Goal: Check status: Check status

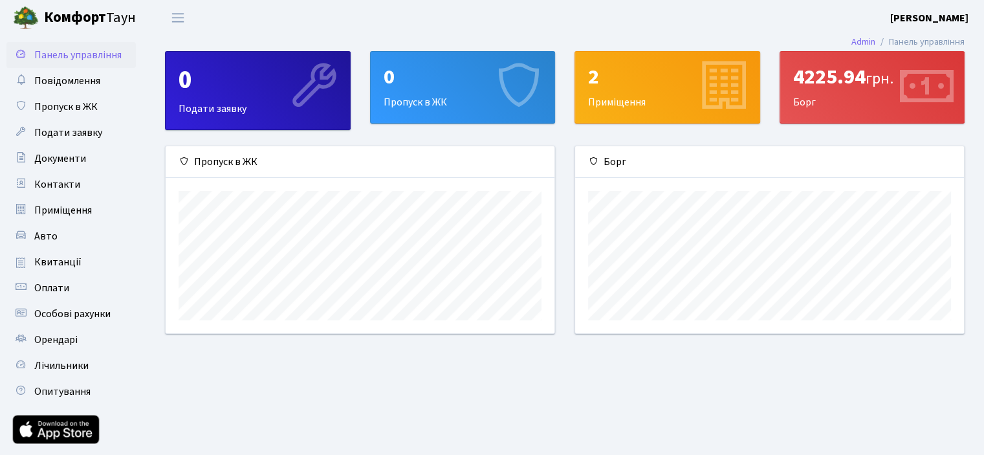
scroll to position [186, 388]
click at [67, 262] on span "Квитанції" at bounding box center [57, 262] width 47 height 14
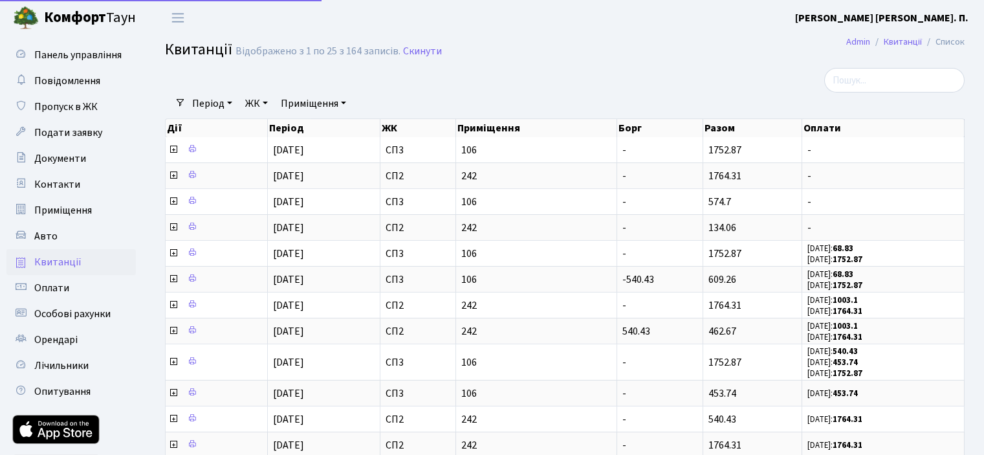
select select "25"
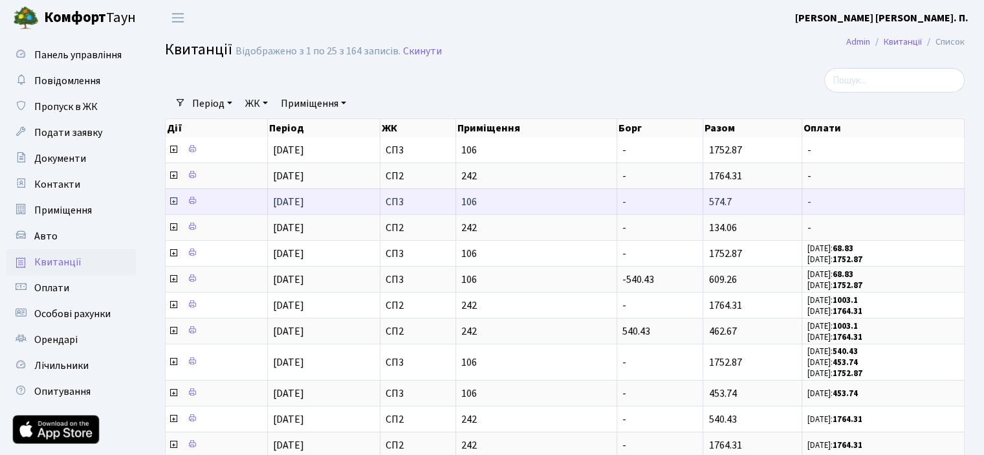
click at [174, 199] on icon at bounding box center [173, 201] width 10 height 10
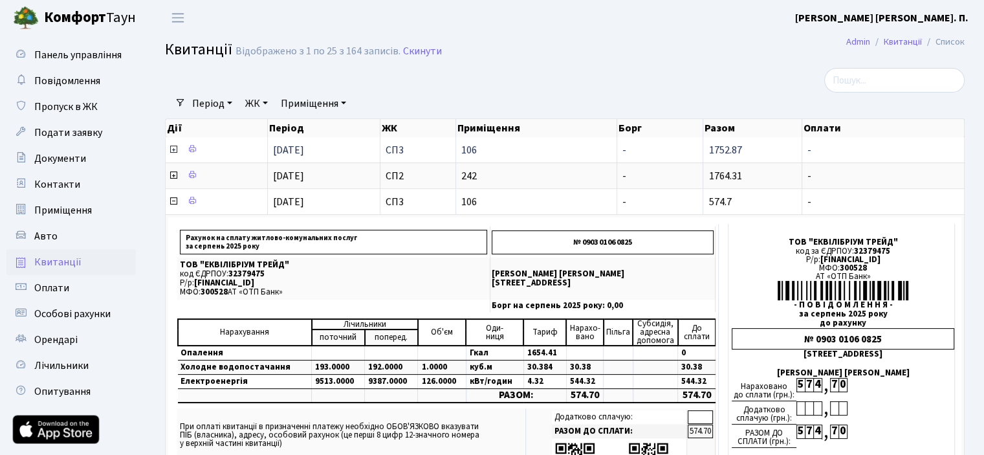
click at [173, 149] on icon at bounding box center [173, 149] width 10 height 10
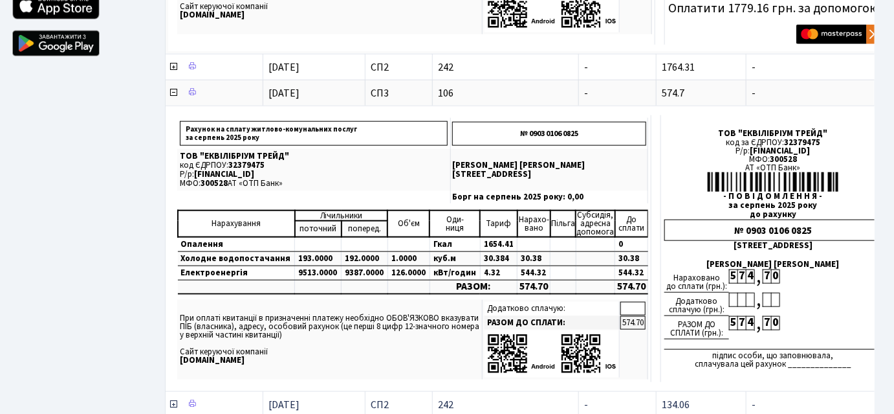
scroll to position [442, 0]
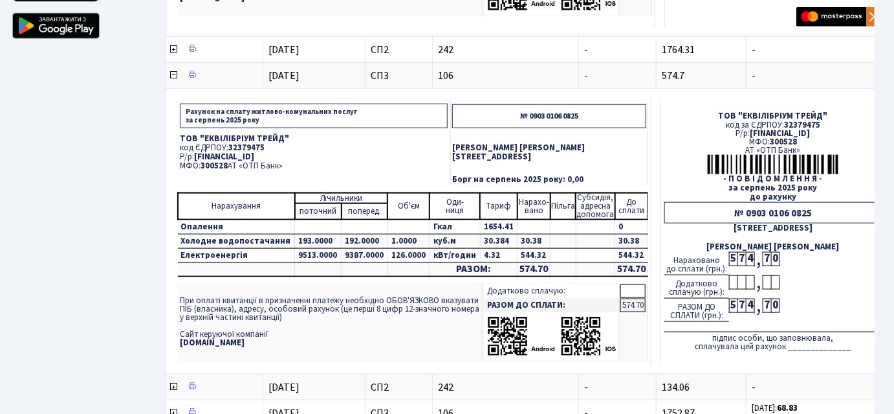
drag, startPoint x: 195, startPoint y: 157, endPoint x: 214, endPoint y: 157, distance: 18.8
click at [214, 162] on p "МФО: 300528 АТ «ОТП Банк»" at bounding box center [314, 166] width 268 height 8
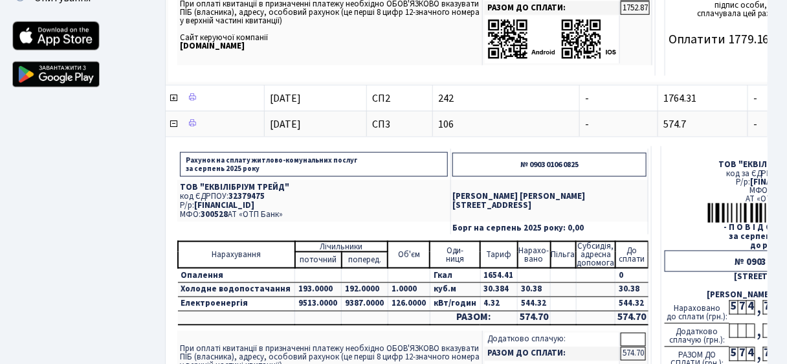
scroll to position [392, 0]
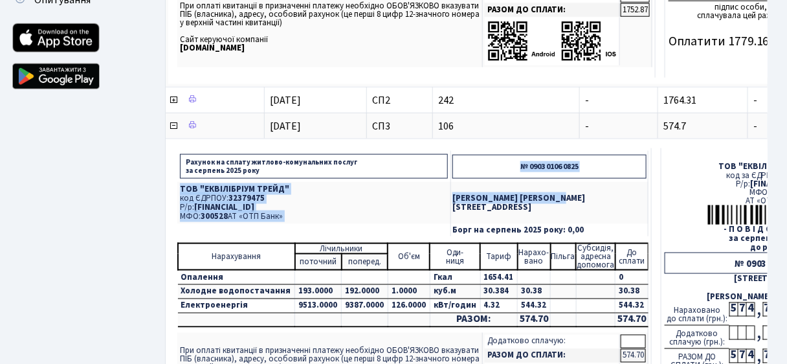
drag, startPoint x: 551, startPoint y: 186, endPoint x: 465, endPoint y: 172, distance: 86.5
click at [465, 172] on tbody "Рахунок на сплату житлово-комунальних послуг за серпень 2025 року № 0903 0106 0…" at bounding box center [412, 193] width 471 height 85
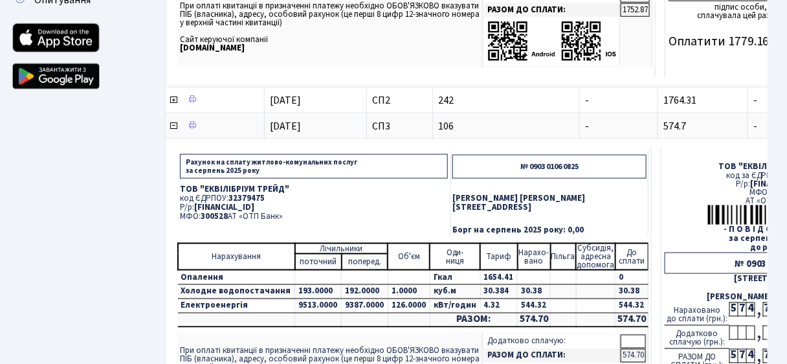
click at [610, 203] on p "[STREET_ADDRESS]" at bounding box center [549, 207] width 194 height 8
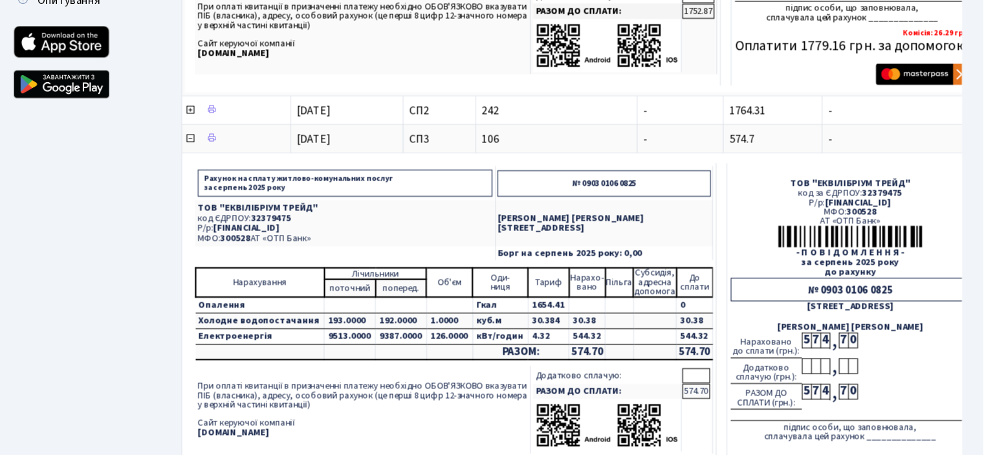
scroll to position [391, 0]
